Goal: Information Seeking & Learning: Learn about a topic

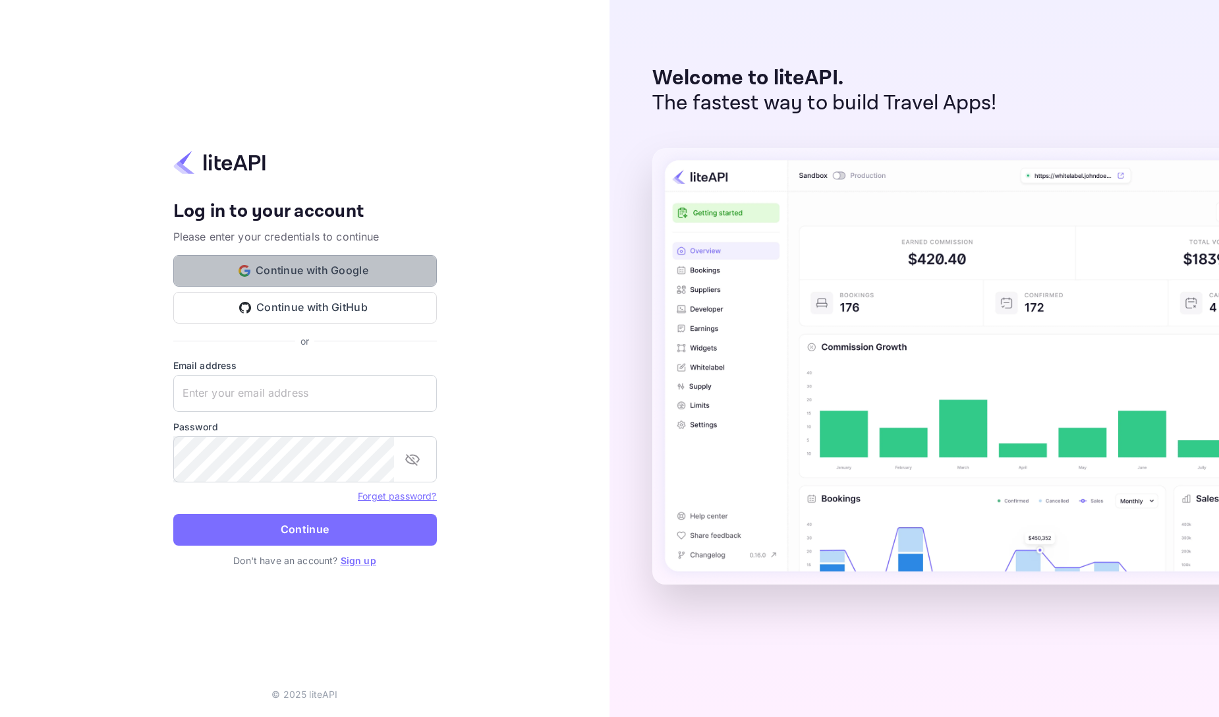
click at [341, 255] on button "Continue with Google" at bounding box center [305, 271] width 264 height 32
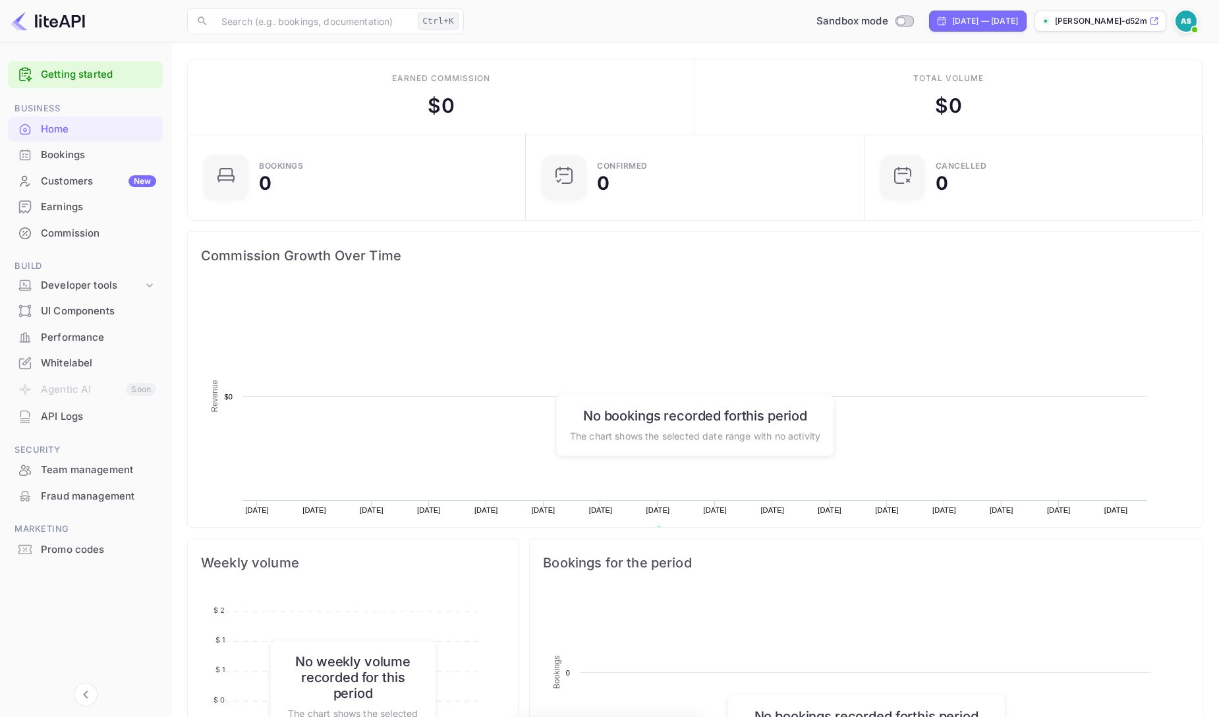
scroll to position [224, 319]
click at [87, 189] on div "Customers New" at bounding box center [98, 181] width 115 height 15
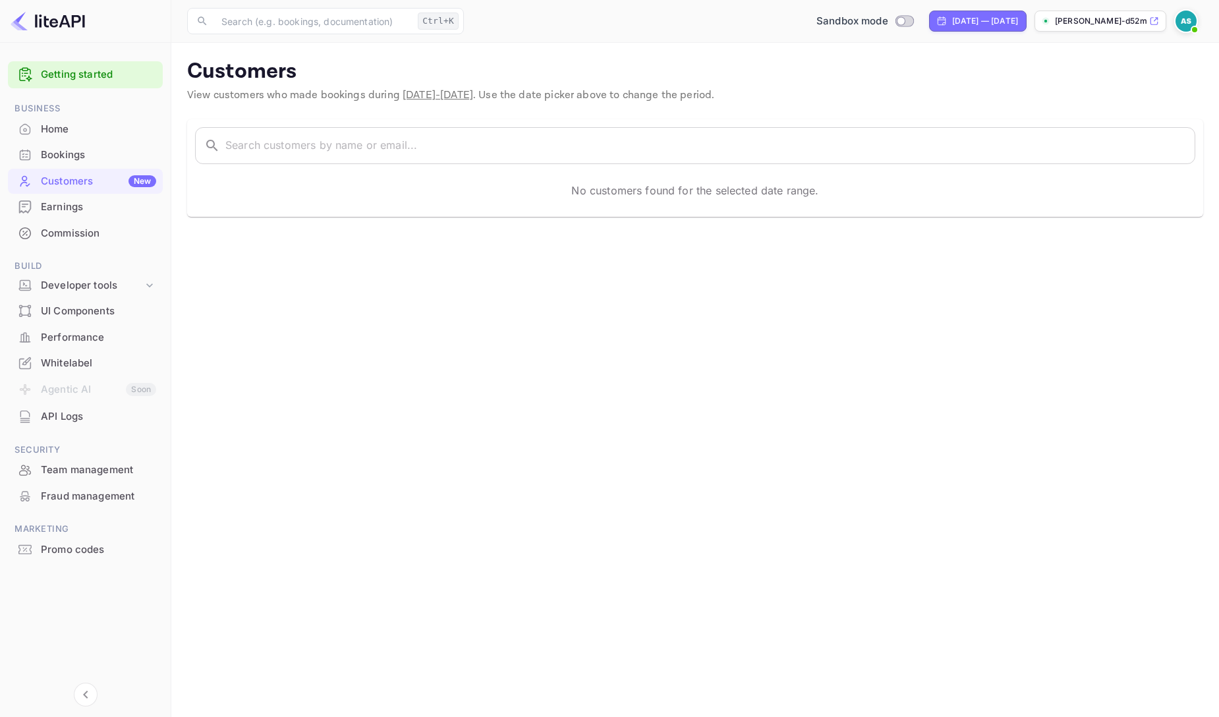
scroll to position [123, 0]
click at [89, 424] on div "API Logs" at bounding box center [98, 416] width 115 height 15
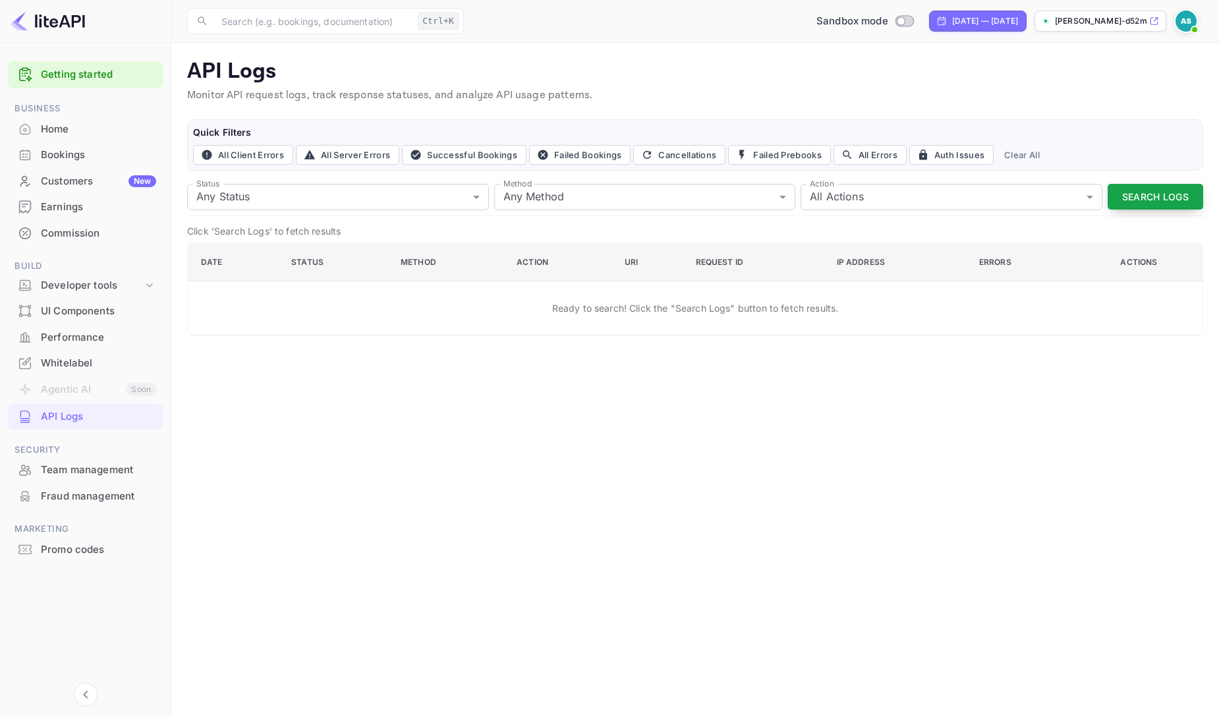
click at [1108, 210] on button "Search Logs" at bounding box center [1156, 197] width 96 height 26
click at [97, 293] on div "Developer tools" at bounding box center [92, 285] width 102 height 15
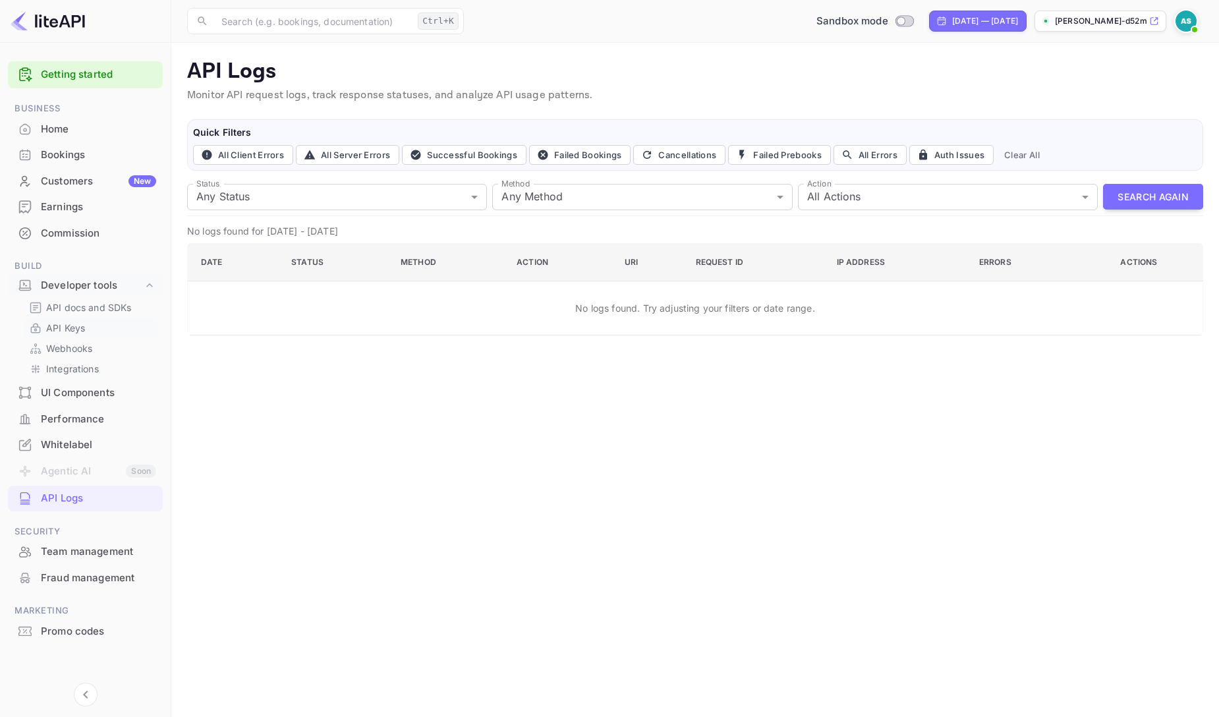
click at [85, 335] on p "API Keys" at bounding box center [65, 328] width 39 height 14
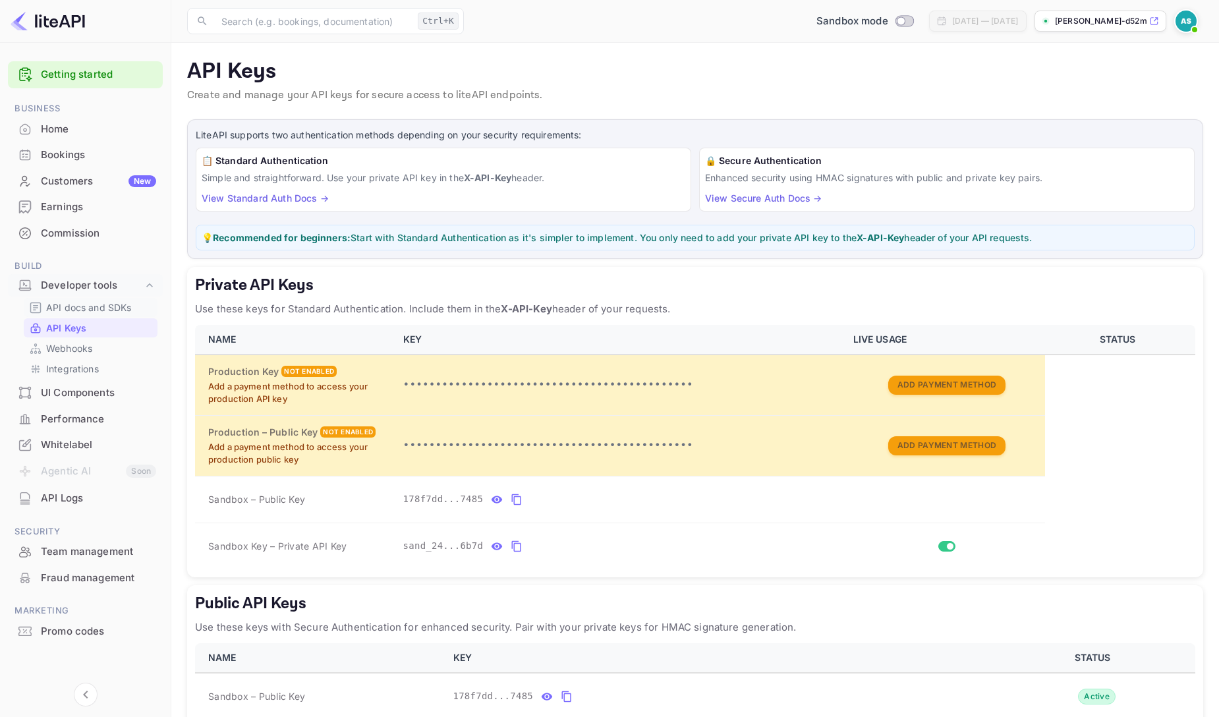
click at [79, 314] on p "API docs and SDKs" at bounding box center [89, 307] width 86 height 14
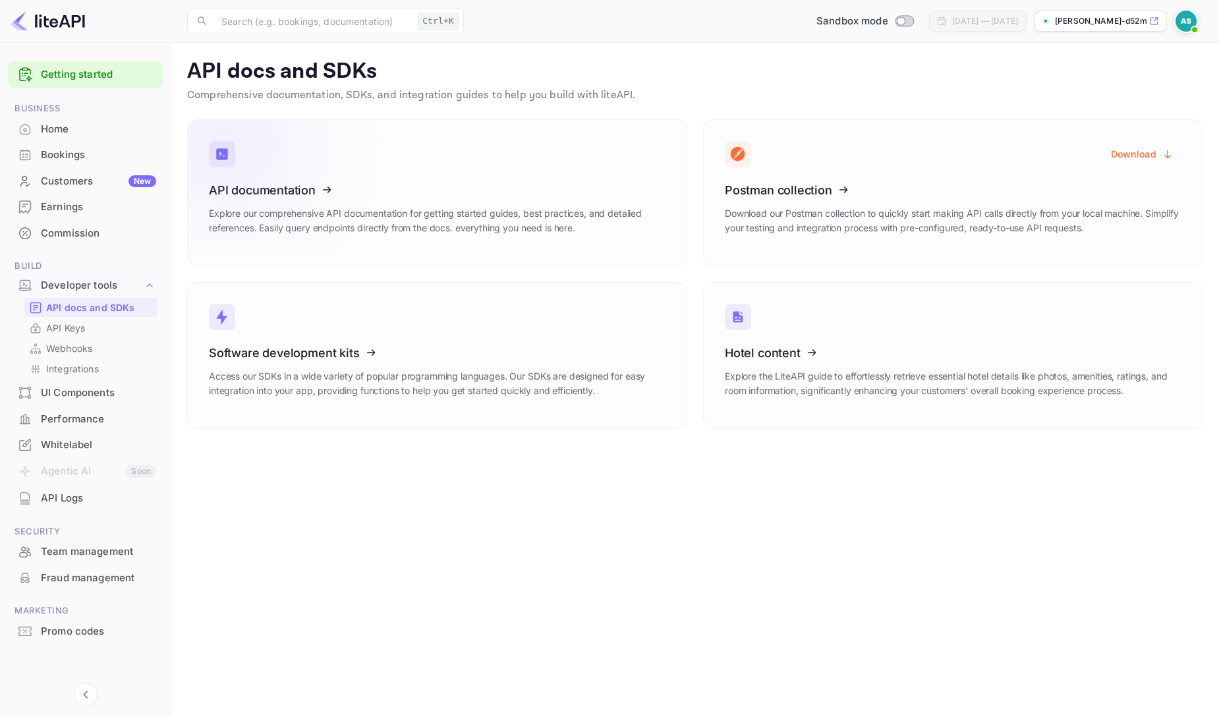
click at [393, 215] on icon at bounding box center [290, 188] width 205 height 136
click at [98, 137] on div "Home" at bounding box center [98, 129] width 115 height 15
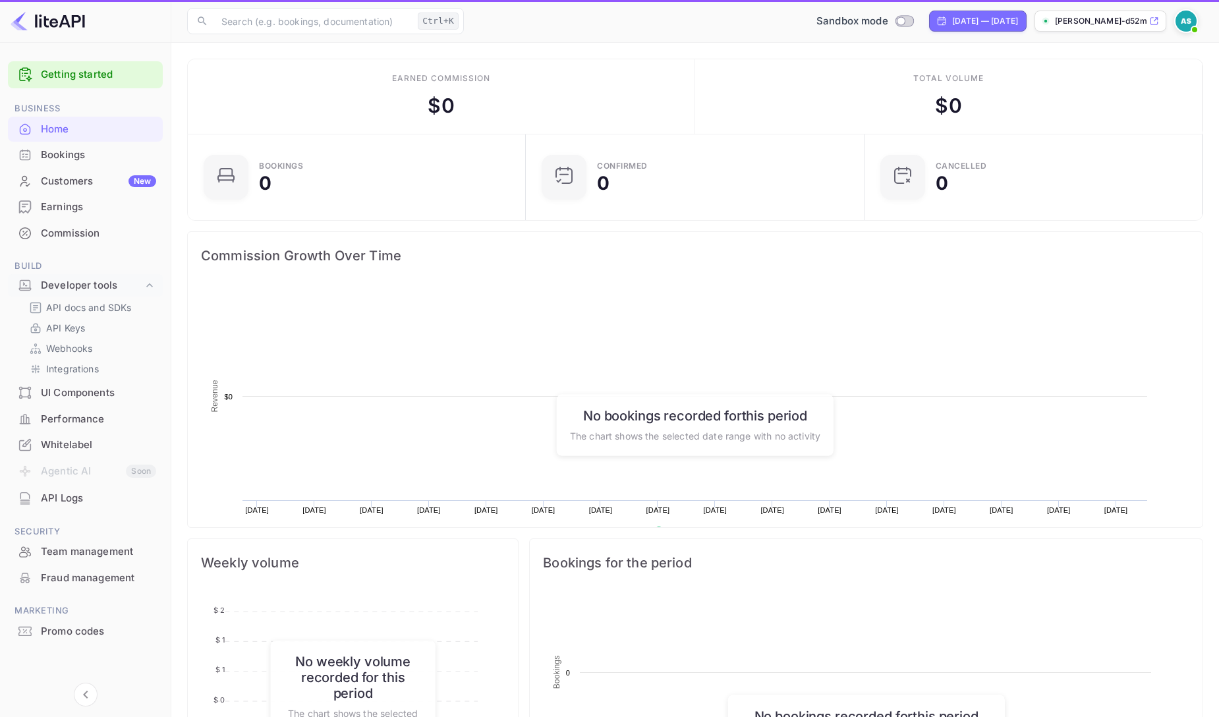
scroll to position [1, 1]
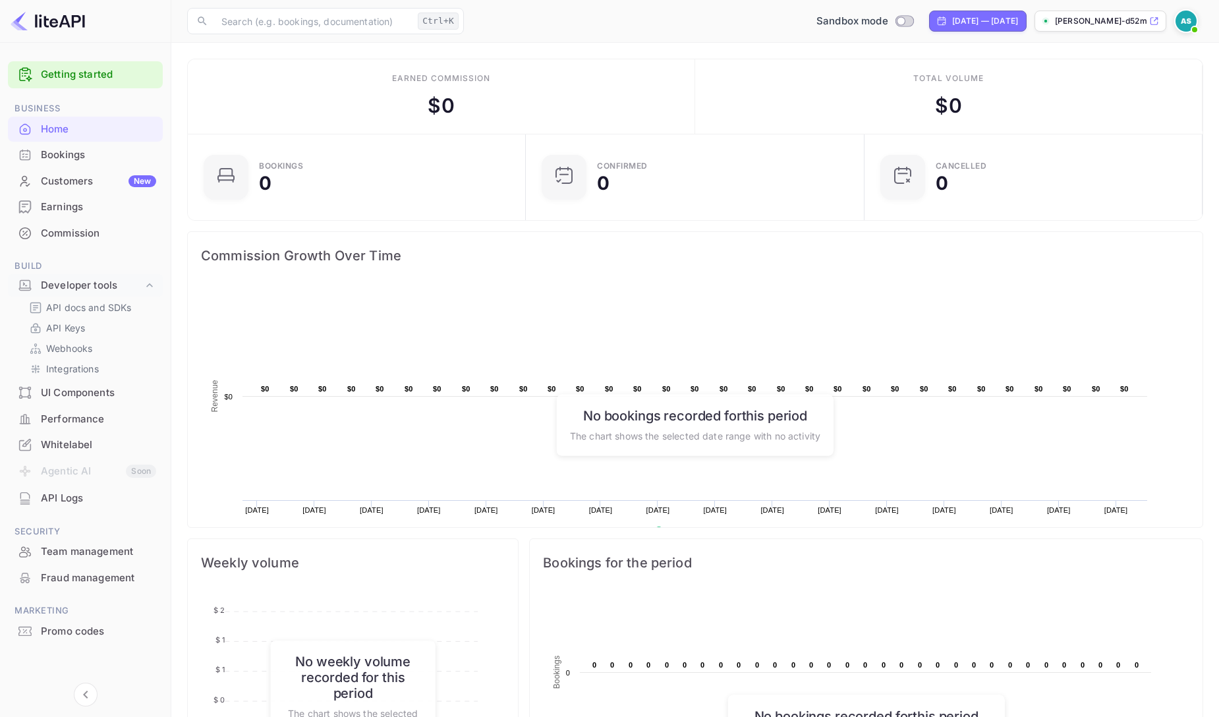
click at [513, 266] on span "Commission Growth Over Time" at bounding box center [695, 255] width 988 height 21
click at [619, 266] on span "Commission Growth Over Time" at bounding box center [695, 255] width 988 height 21
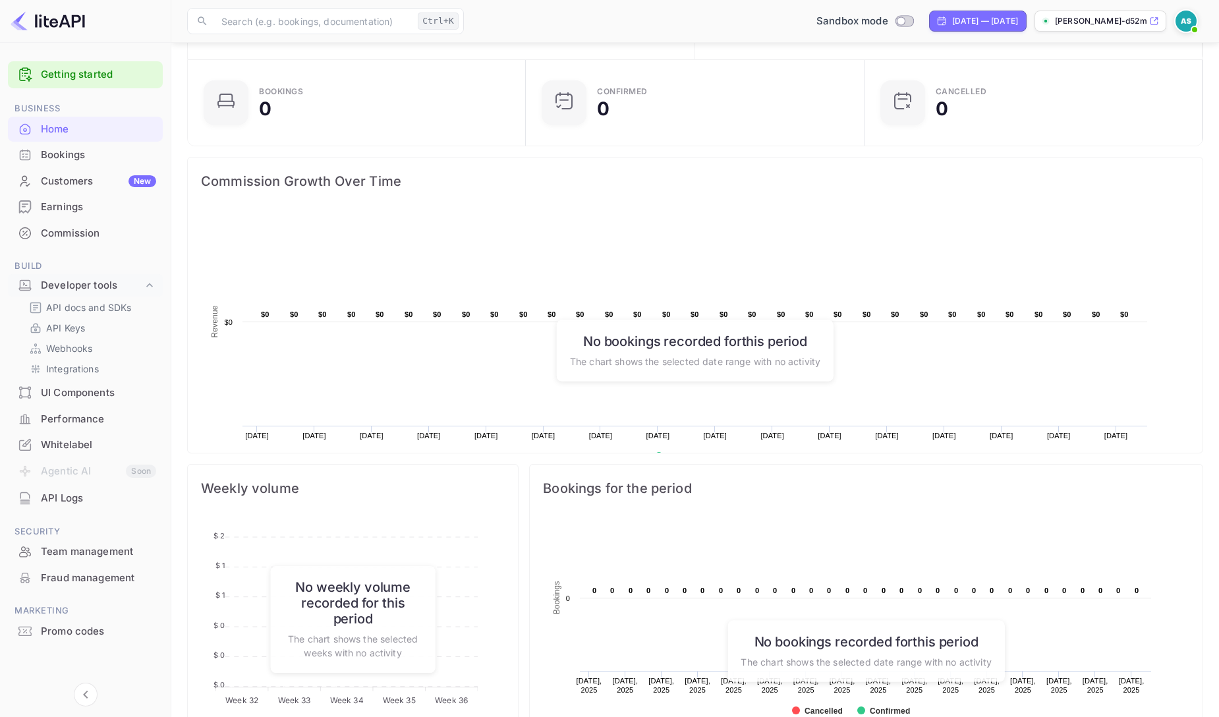
scroll to position [126, 0]
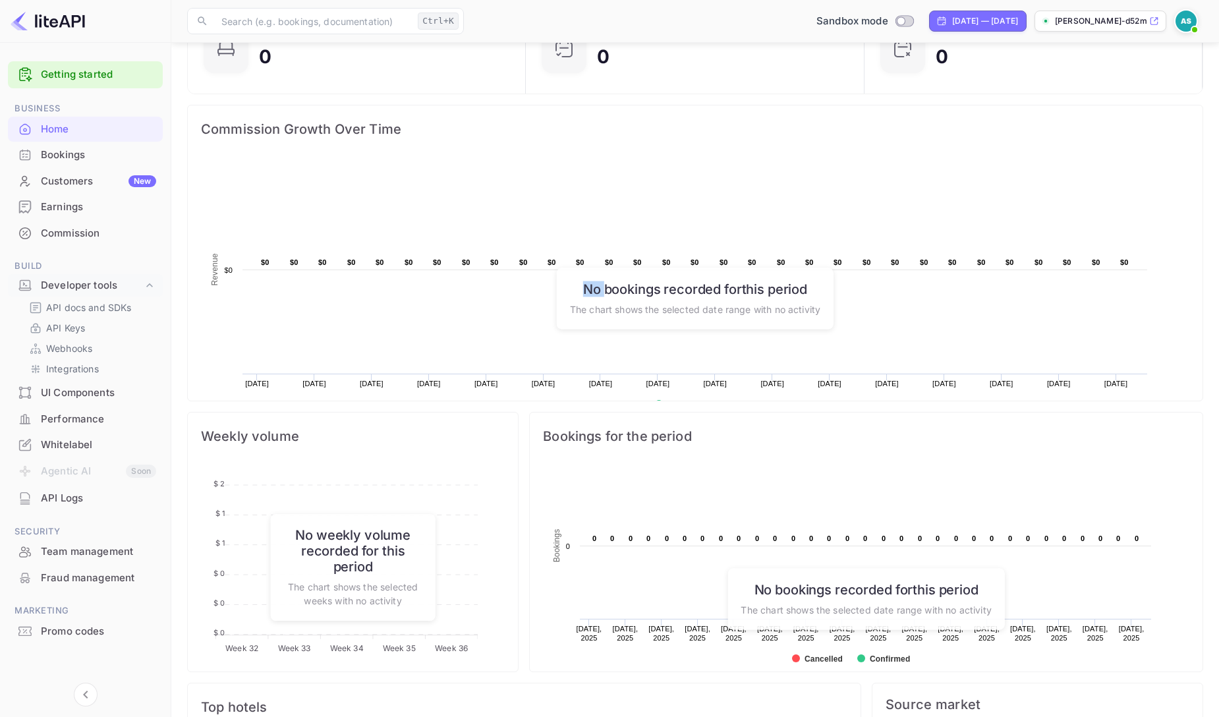
drag, startPoint x: 511, startPoint y: 343, endPoint x: 547, endPoint y: 345, distance: 36.9
click at [570, 296] on h6 "No bookings recorded for this period" at bounding box center [695, 289] width 250 height 16
drag, startPoint x: 435, startPoint y: 157, endPoint x: 483, endPoint y: 160, distance: 47.5
click at [483, 140] on span "Commission Growth Over Time" at bounding box center [695, 129] width 988 height 21
click at [659, 200] on div "Created with Highcharts 10.3.3 Revenue Chart context menu $0 ​ $0 $0 ​ $0 $0 ​ …" at bounding box center [695, 298] width 1015 height 291
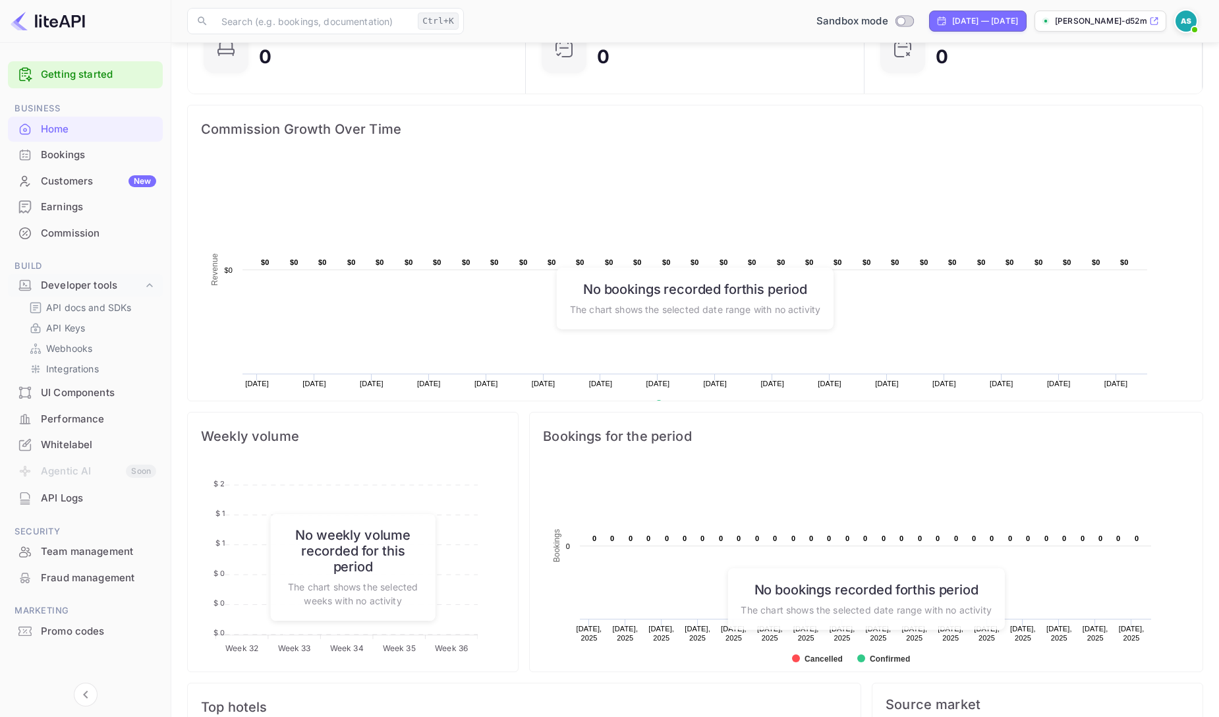
click at [586, 296] on h6 "No bookings recorded for this period" at bounding box center [695, 289] width 250 height 16
click at [600, 219] on rect at bounding box center [678, 291] width 952 height 264
click at [625, 254] on rect at bounding box center [678, 291] width 952 height 264
click at [596, 296] on h6 "No bookings recorded for this period" at bounding box center [695, 289] width 250 height 16
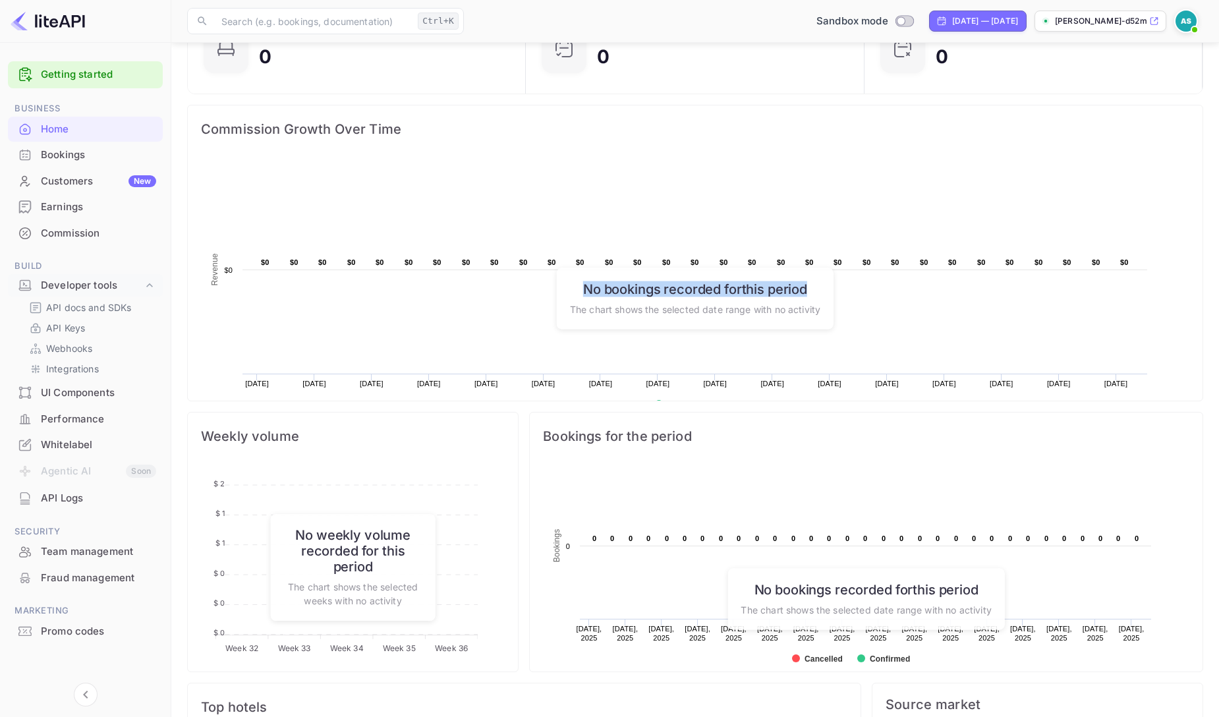
drag, startPoint x: 513, startPoint y: 346, endPoint x: 891, endPoint y: 343, distance: 378.2
click at [833, 329] on div "No bookings recorded for this period The chart shows the selected date range wi…" at bounding box center [695, 297] width 277 height 61
click at [570, 296] on h6 "No bookings recorded for this period" at bounding box center [695, 289] width 250 height 16
click at [595, 296] on h6 "No bookings recorded for this period" at bounding box center [695, 289] width 250 height 16
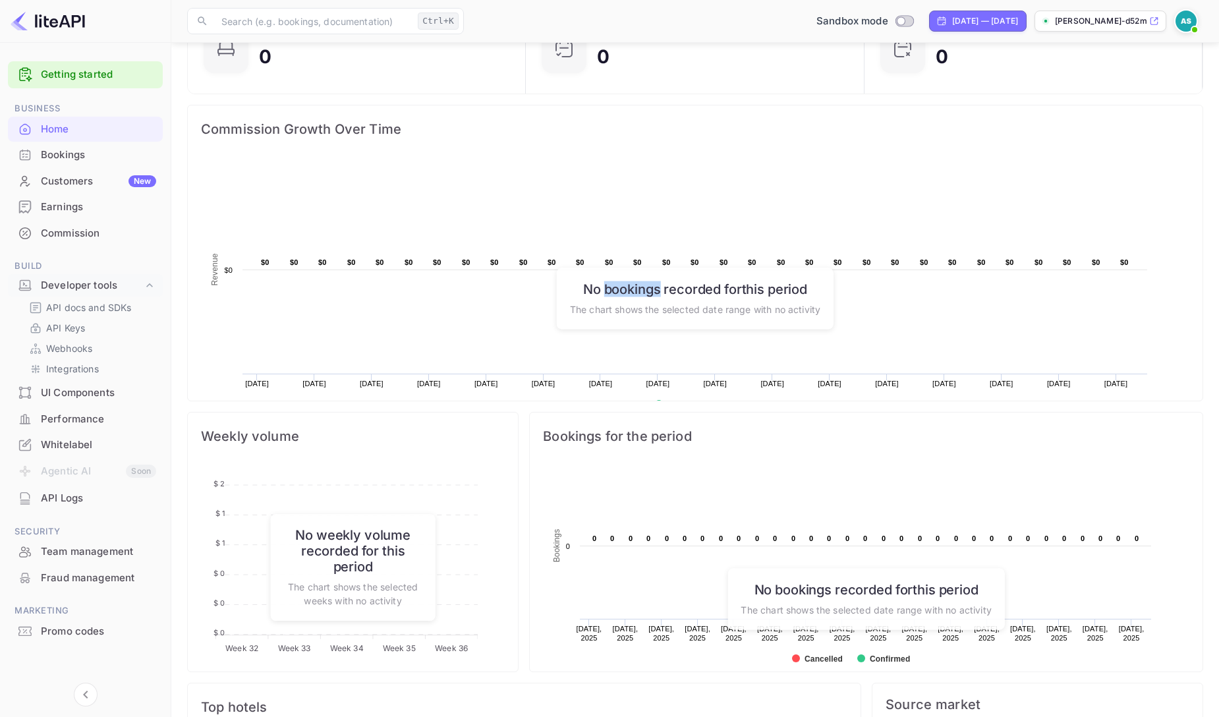
click at [595, 296] on h6 "No bookings recorded for this period" at bounding box center [695, 289] width 250 height 16
click at [547, 237] on rect at bounding box center [678, 291] width 952 height 264
click at [521, 430] on div "Bookings for the period Created with Highcharts 10.3.3 Bookings Chart context m…" at bounding box center [861, 536] width 685 height 271
click at [570, 296] on h6 "No bookings recorded for this period" at bounding box center [695, 289] width 250 height 16
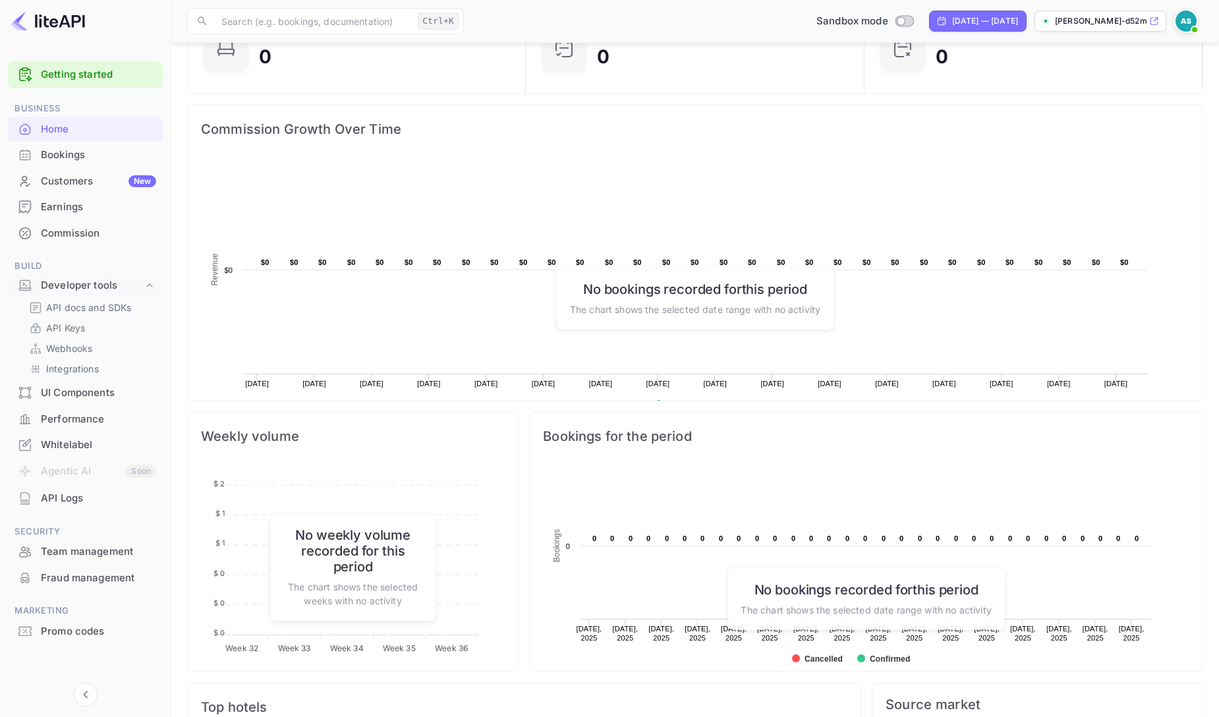
click at [418, 418] on div "Weekly volume Week 32 Week 32 Week 33 Week 33 Week 34 Week 34 Week 35 Week 35 W…" at bounding box center [348, 536] width 342 height 271
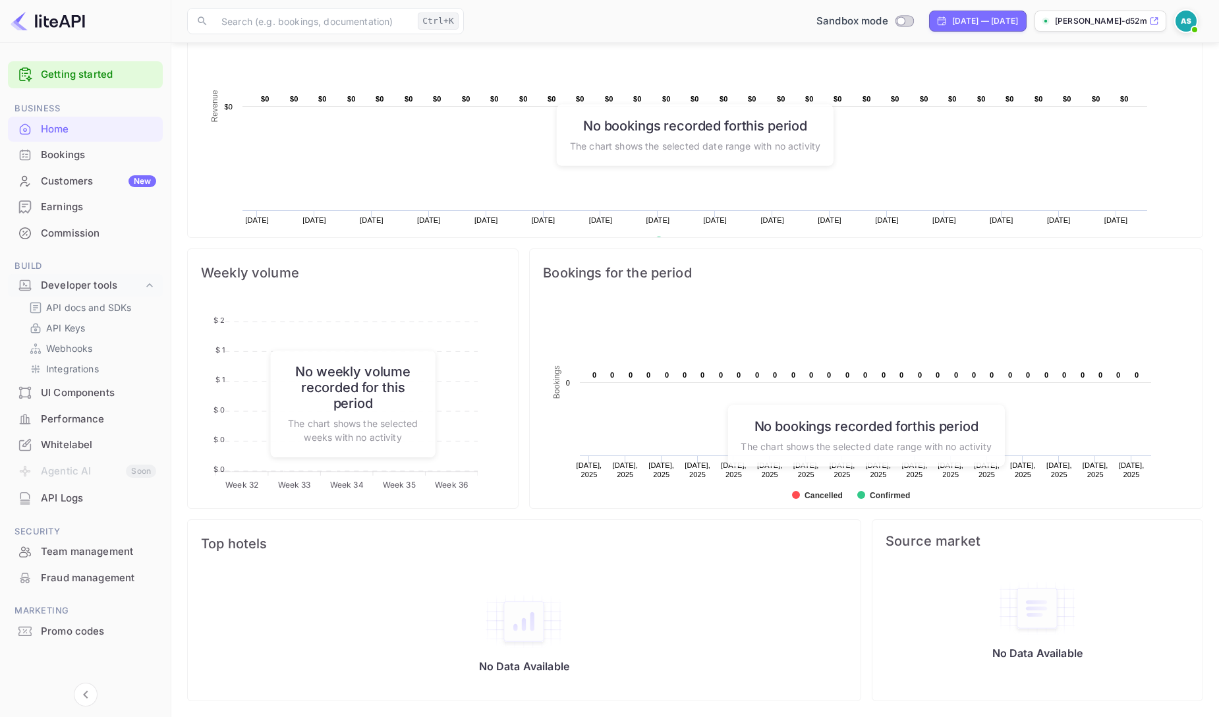
scroll to position [0, 0]
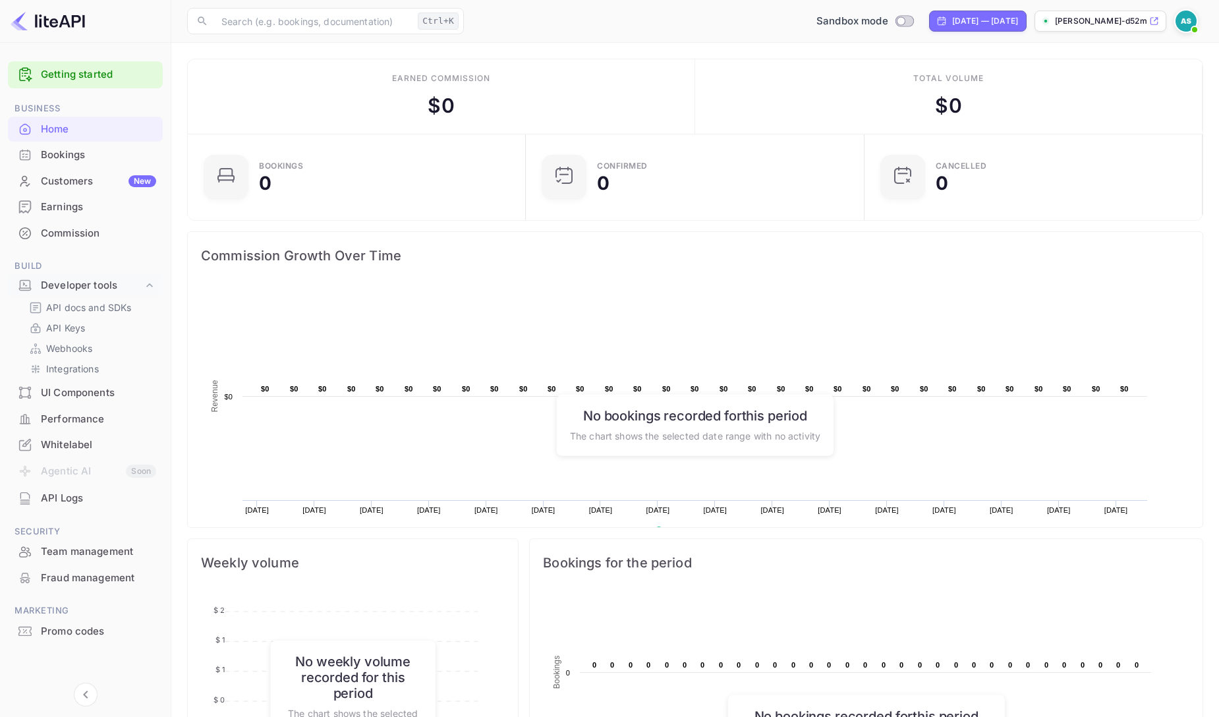
drag, startPoint x: 424, startPoint y: 402, endPoint x: 424, endPoint y: 511, distance: 108.7
click at [424, 511] on rect at bounding box center [678, 417] width 952 height 264
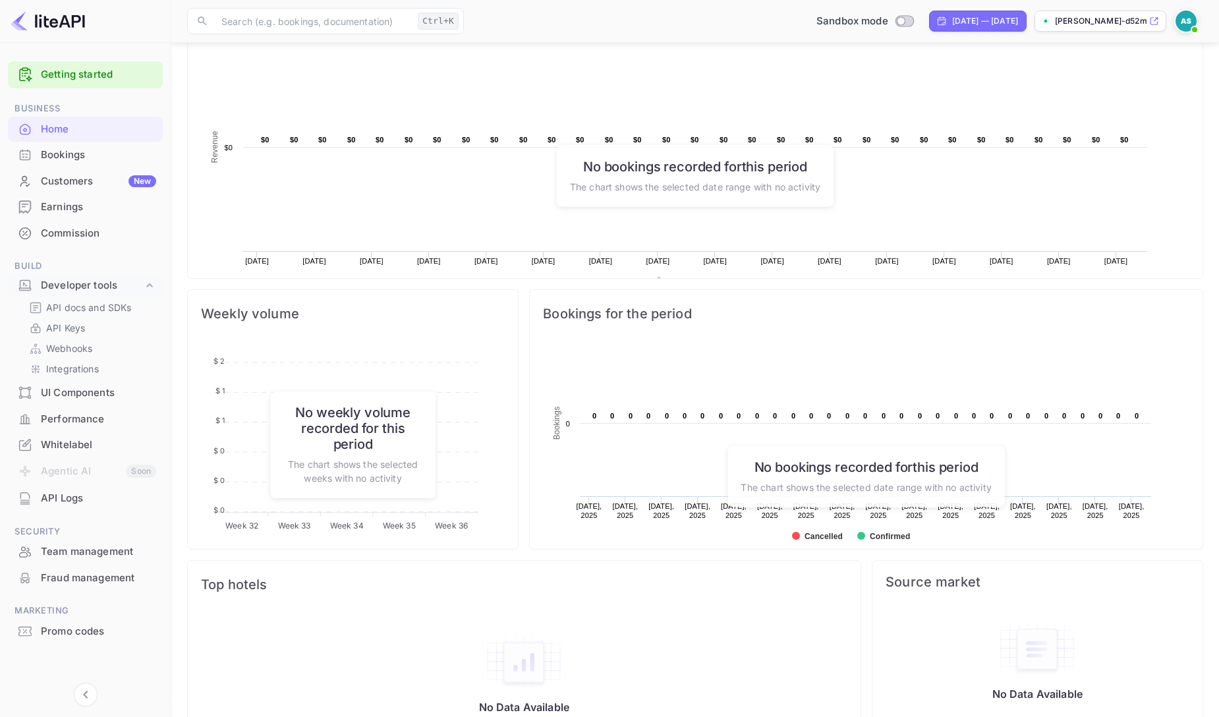
scroll to position [253, 0]
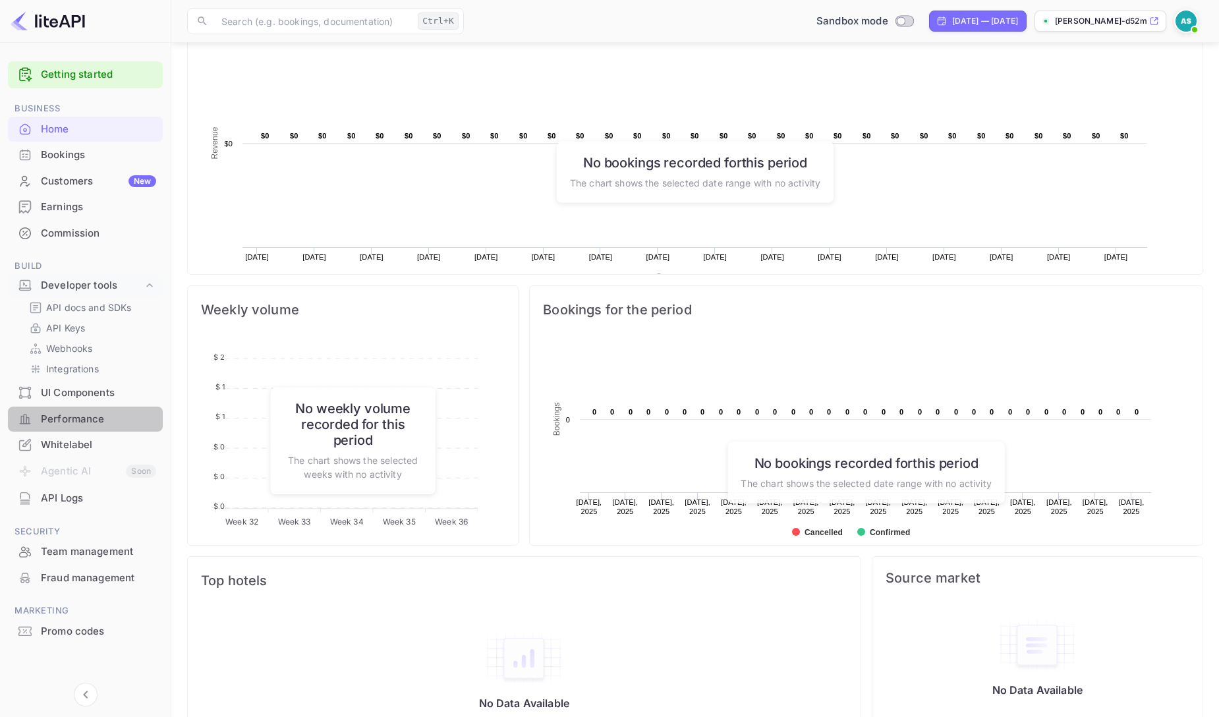
click at [113, 427] on div "Performance" at bounding box center [98, 419] width 115 height 15
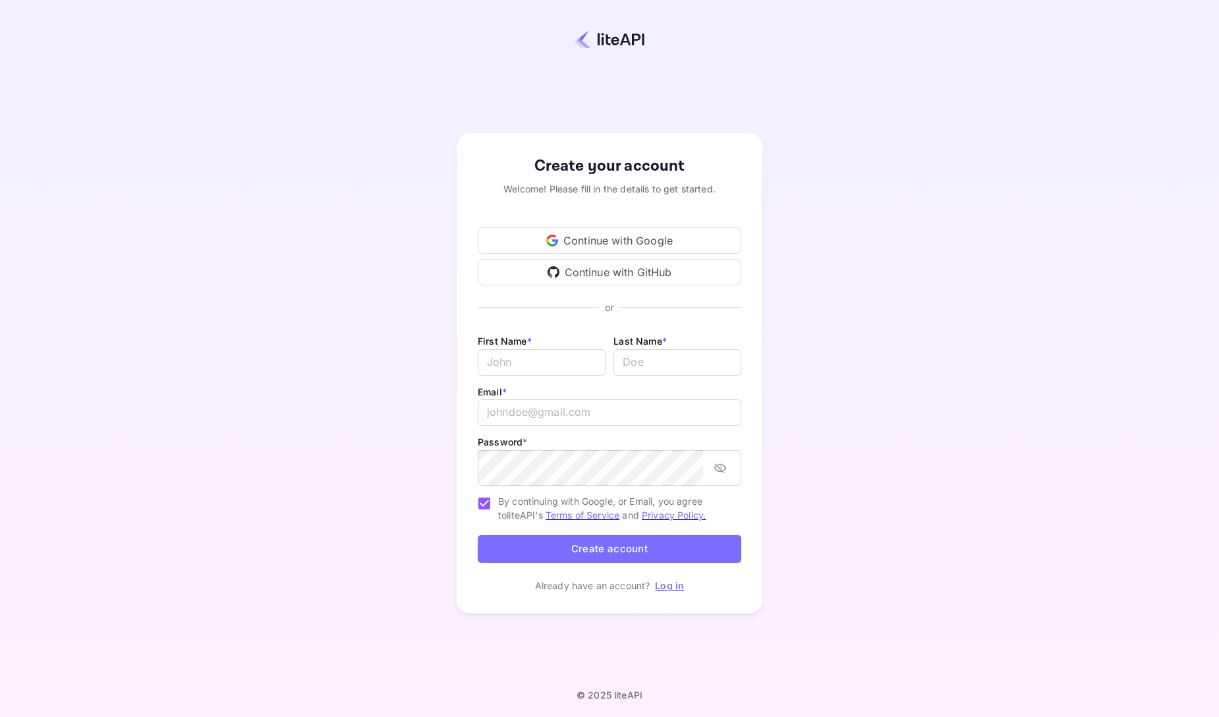
click at [601, 227] on div "Continue with Google" at bounding box center [610, 240] width 264 height 26
